Goal: Go to known website: Go to known website

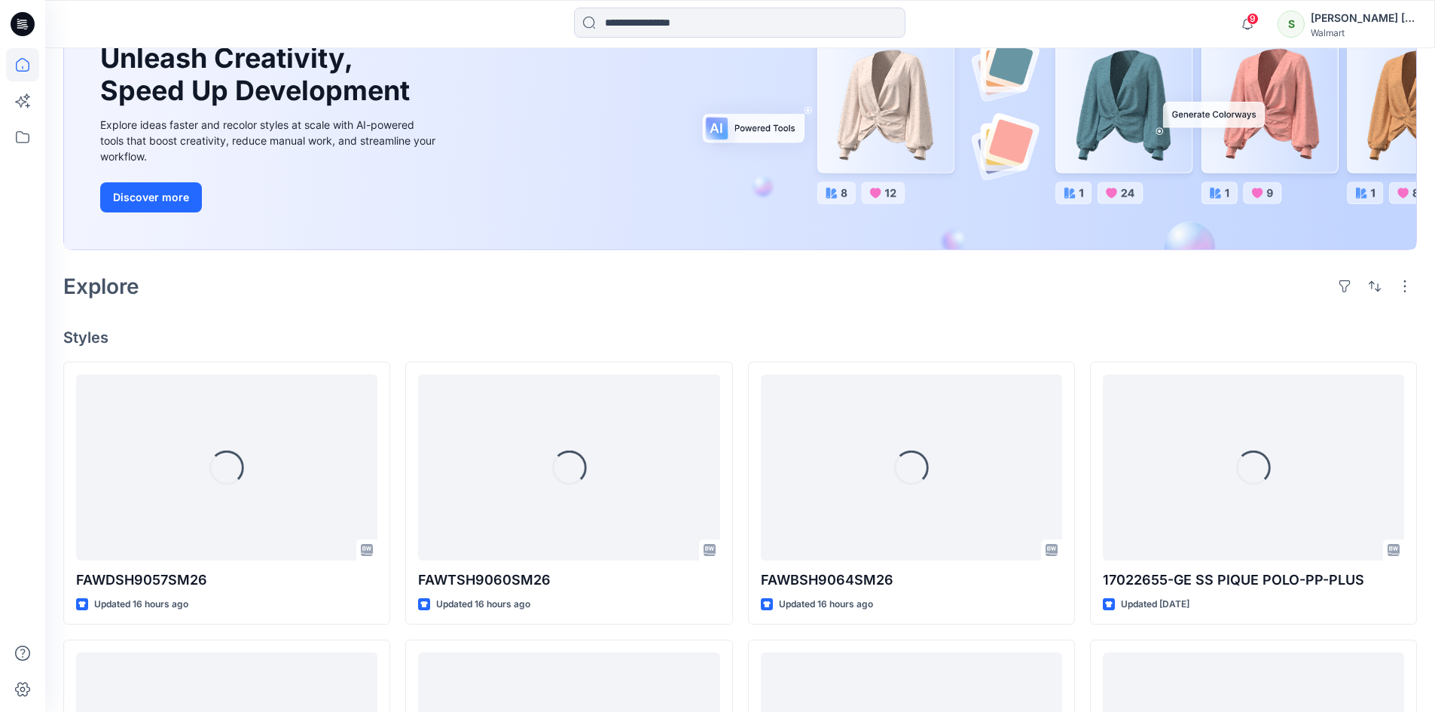
scroll to position [261, 0]
